Goal: Book appointment/travel/reservation

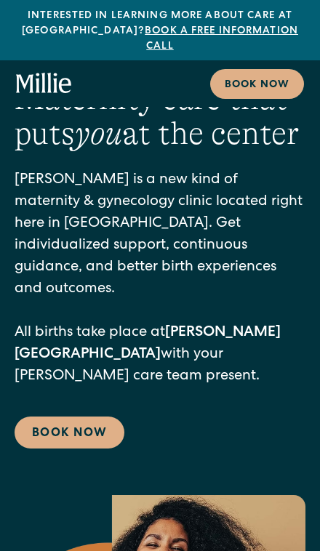
click at [94, 423] on link "Book Now" at bounding box center [70, 432] width 110 height 32
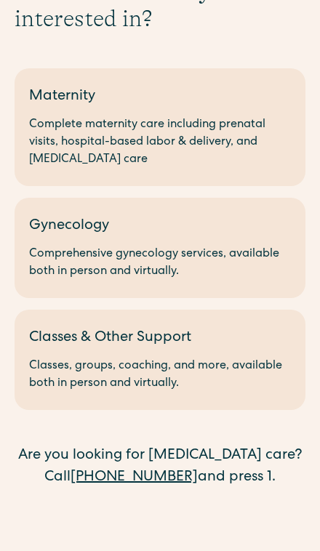
scroll to position [140, 0]
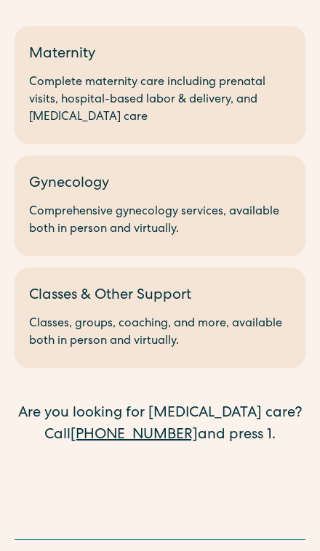
click at [62, 219] on div "Comprehensive gynecology services, available both in person and virtually." at bounding box center [159, 220] width 261 height 35
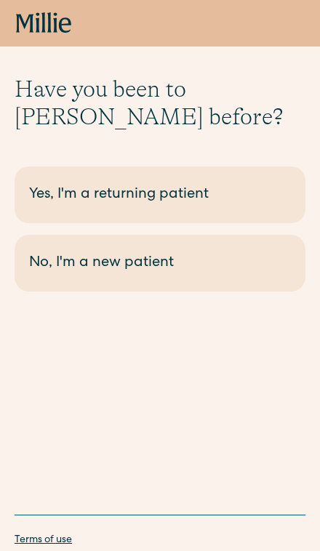
click at [80, 271] on div "No, I'm a new patient" at bounding box center [159, 263] width 261 height 22
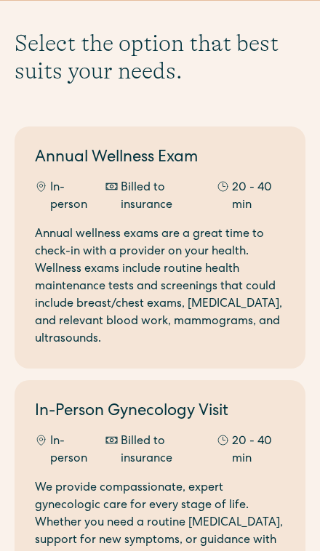
scroll to position [78, 0]
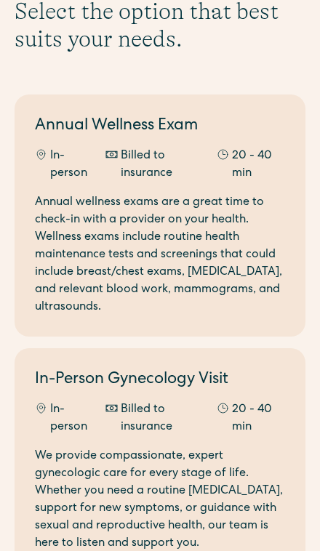
click at [141, 507] on div "We provide compassionate, expert gynecologic care for every stage of life. Whet…" at bounding box center [160, 499] width 250 height 105
